Goal: Transaction & Acquisition: Purchase product/service

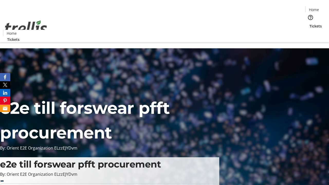
click at [309, 23] on span "Tickets" at bounding box center [315, 25] width 12 height 5
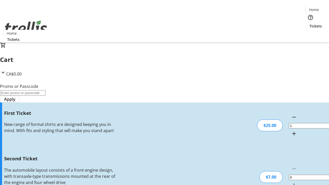
click at [291, 182] on mat-icon "Increment by one" at bounding box center [294, 185] width 6 height 6
type input "2"
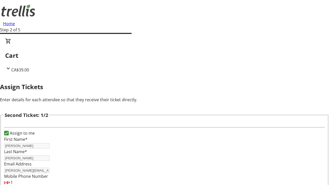
type input "[PERSON_NAME]"
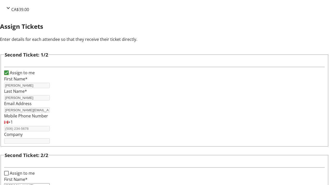
scroll to position [84, 0]
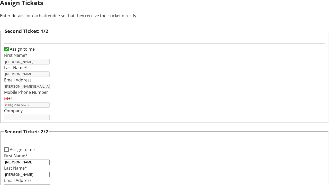
type input "[PERSON_NAME][EMAIL_ADDRESS][DOMAIN_NAME]"
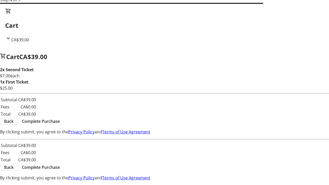
scroll to position [0, 0]
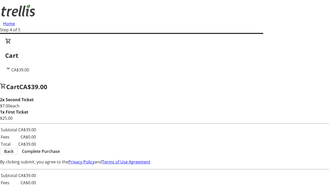
click at [14, 152] on span "Back" at bounding box center [9, 151] width 10 height 6
